Goal: Check status

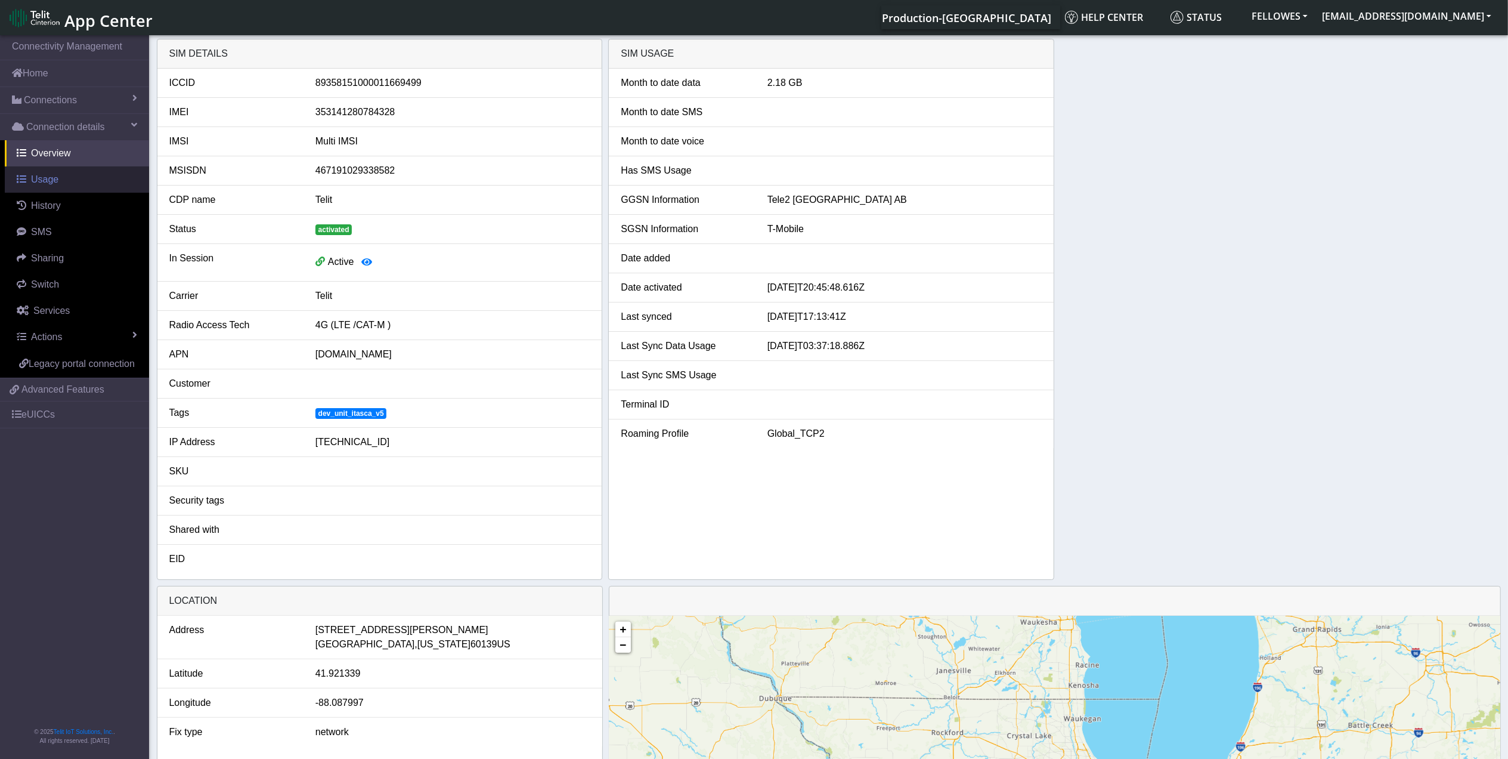
click at [79, 179] on link "Usage" at bounding box center [77, 179] width 144 height 26
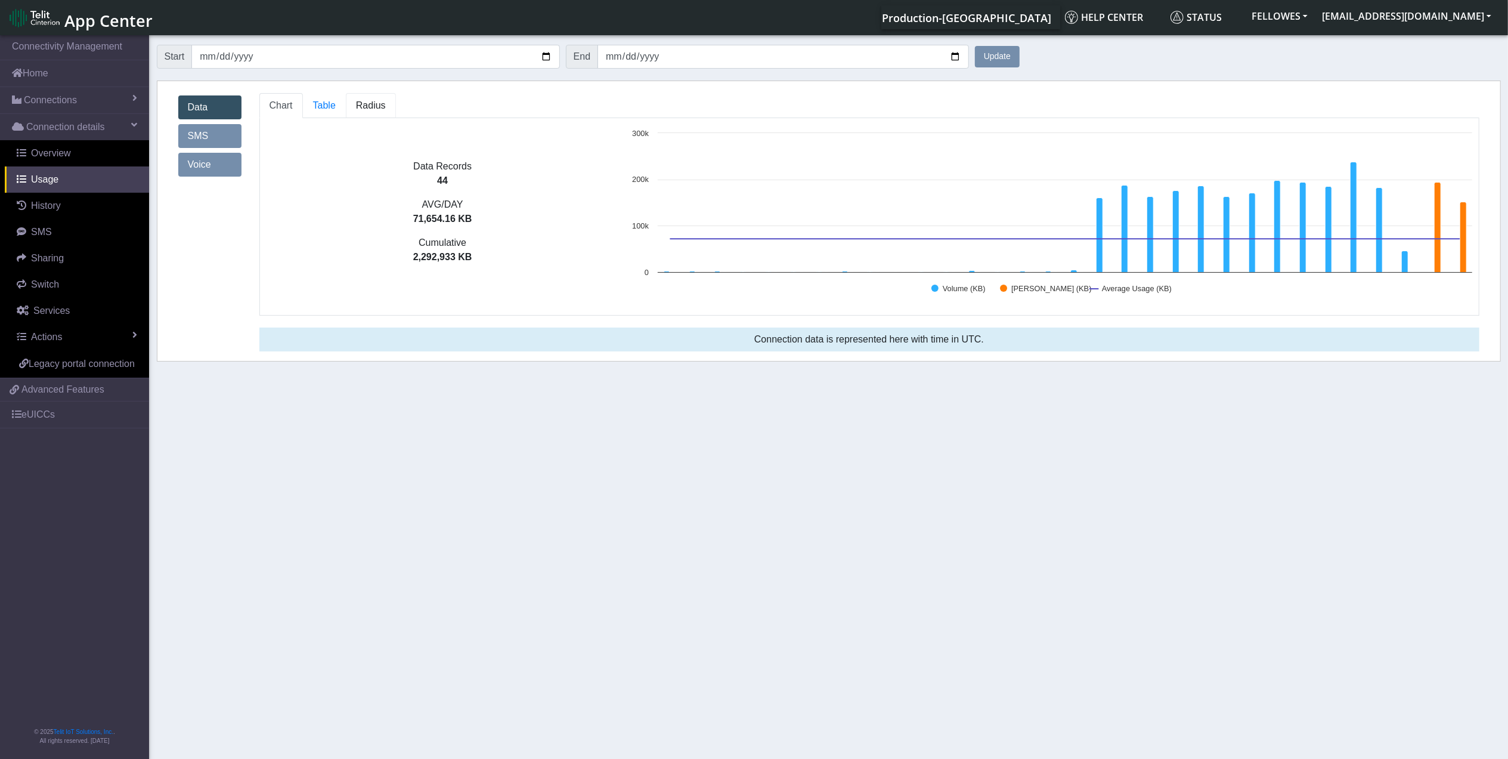
click at [360, 110] on span "Radius" at bounding box center [371, 105] width 30 height 10
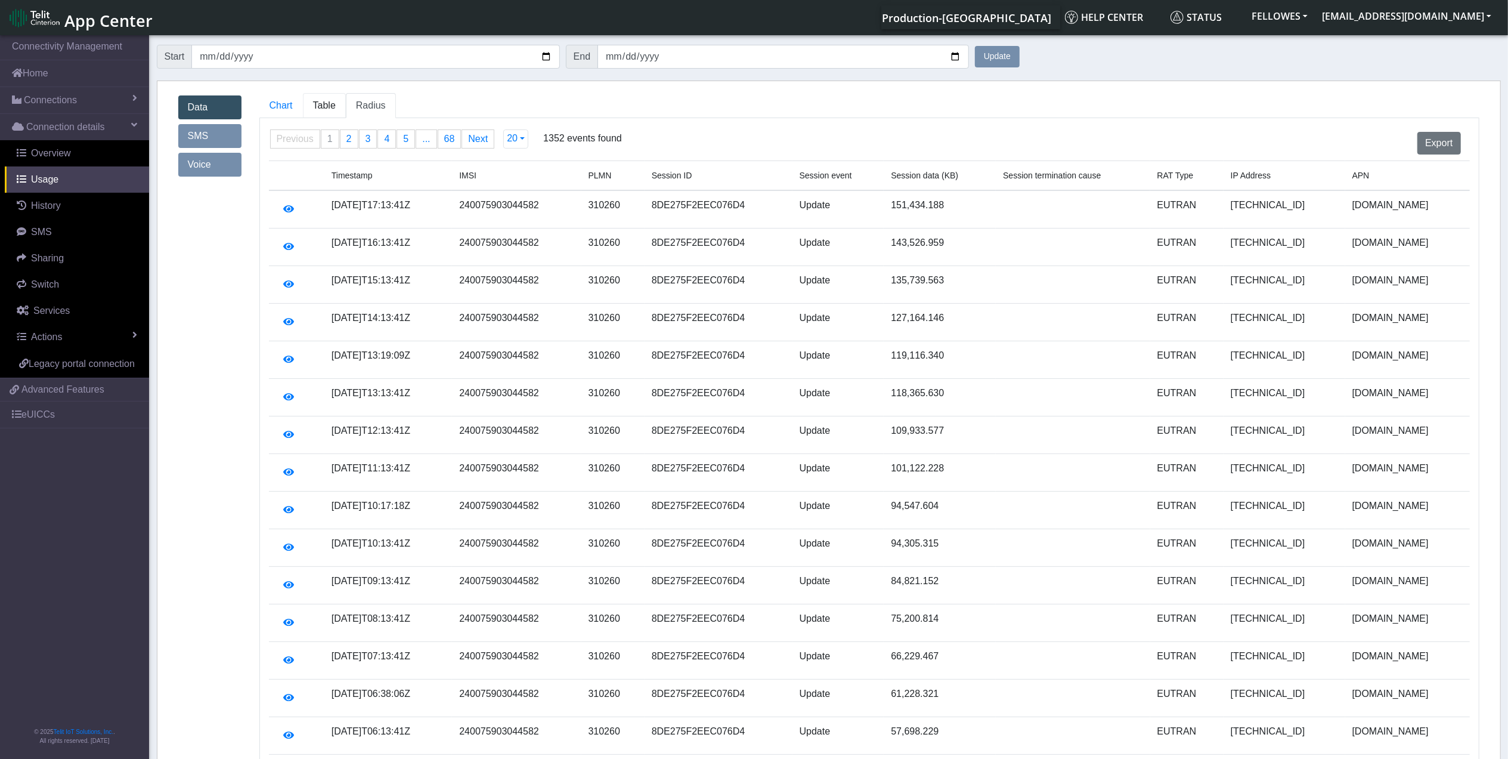
click at [320, 104] on span "Table" at bounding box center [324, 105] width 23 height 10
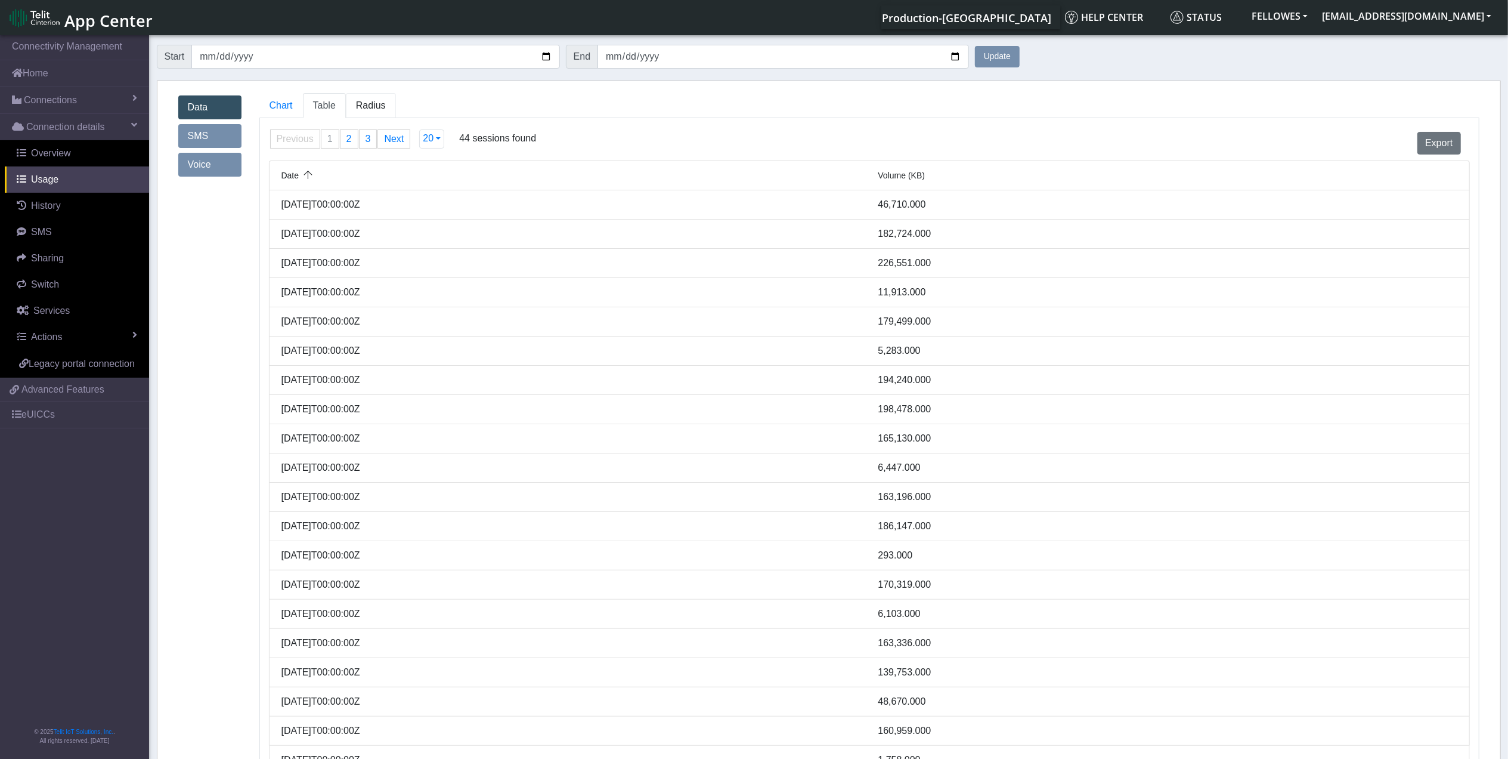
click at [375, 110] on span "Radius" at bounding box center [371, 105] width 30 height 10
